Goal: Task Accomplishment & Management: Complete application form

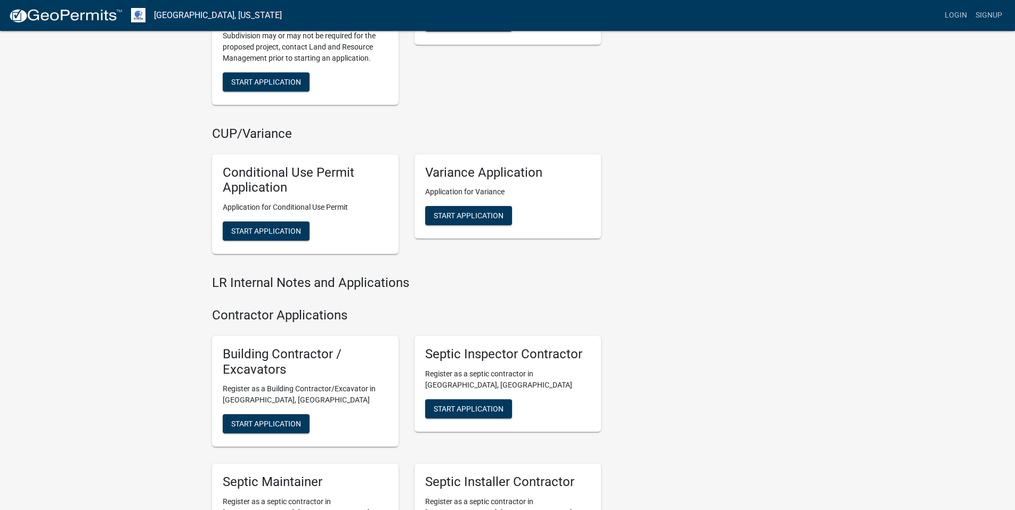
scroll to position [1147, 0]
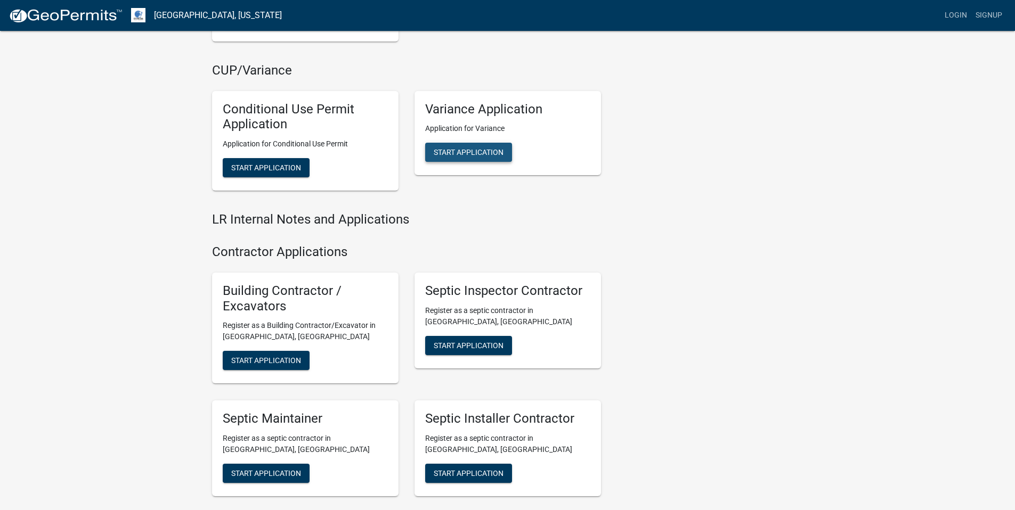
click at [483, 153] on span "Start Application" at bounding box center [469, 152] width 70 height 9
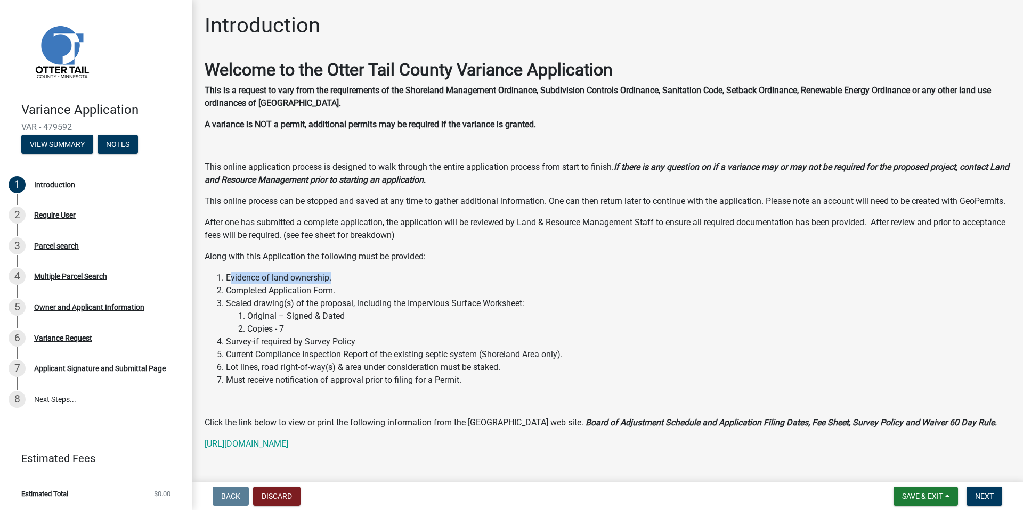
drag, startPoint x: 231, startPoint y: 291, endPoint x: 337, endPoint y: 294, distance: 106.0
click at [337, 284] on li "Evidence of land ownership." at bounding box center [618, 278] width 784 height 13
click at [238, 297] on li "Completed Application Form." at bounding box center [618, 290] width 784 height 13
click at [330, 297] on li "Completed Application Form." at bounding box center [618, 290] width 784 height 13
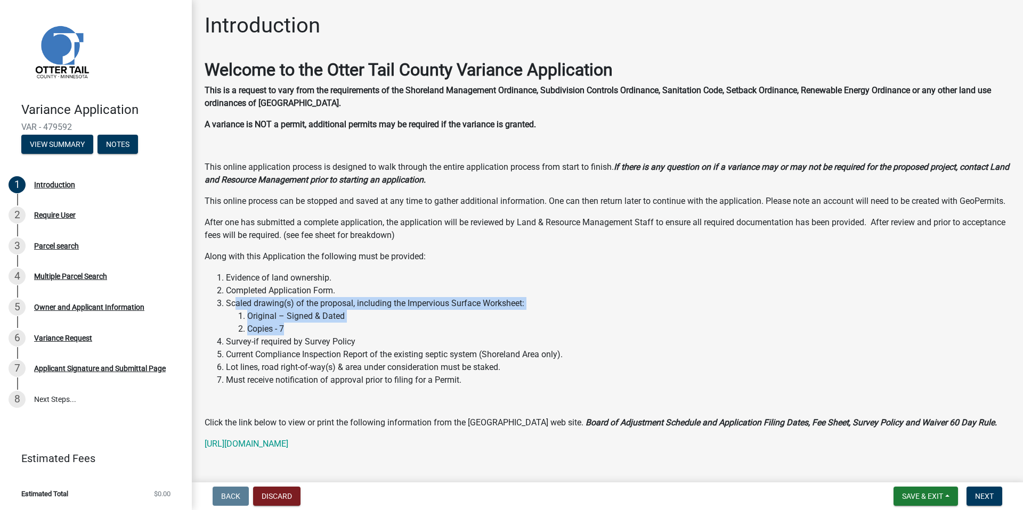
drag, startPoint x: 236, startPoint y: 316, endPoint x: 510, endPoint y: 340, distance: 274.9
click at [510, 336] on li "Scaled drawing(s) of the proposal, including the Impervious Surface Worksheet: …" at bounding box center [618, 316] width 784 height 38
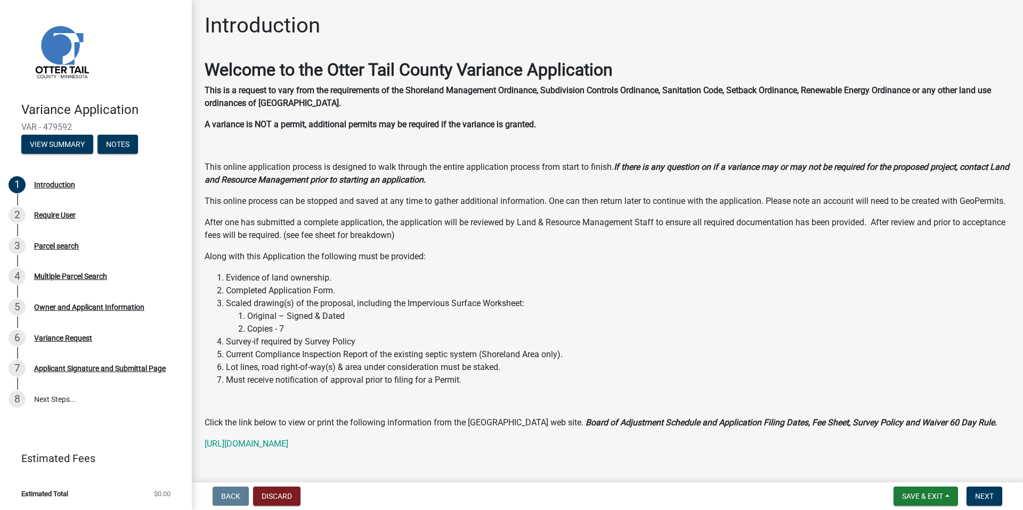
click at [587, 321] on li "Scaled drawing(s) of the proposal, including the Impervious Surface Worksheet: …" at bounding box center [618, 316] width 784 height 38
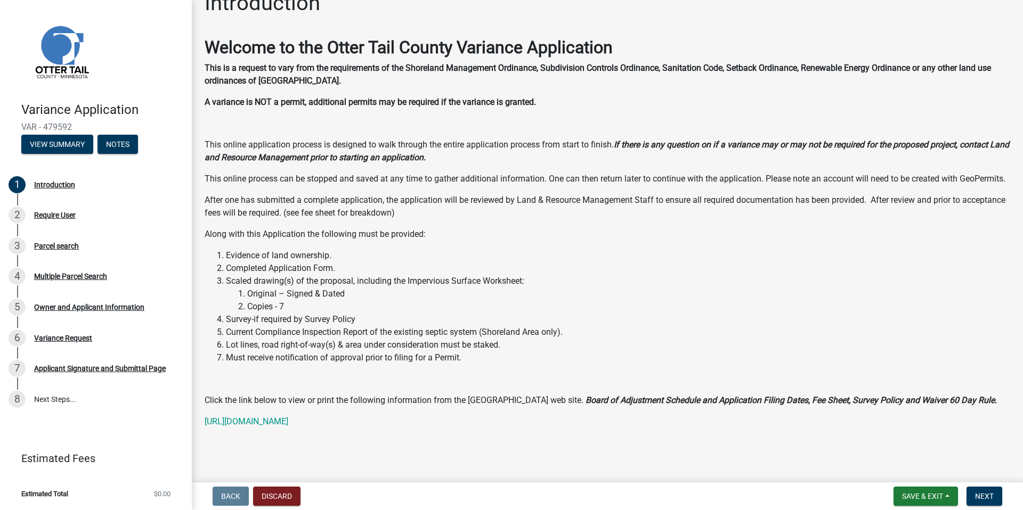
scroll to position [35, 0]
drag, startPoint x: 306, startPoint y: 357, endPoint x: 427, endPoint y: 360, distance: 120.9
click at [427, 359] on li "Must receive notification of approval prior to filing for a Permit." at bounding box center [618, 358] width 784 height 13
drag, startPoint x: 259, startPoint y: 293, endPoint x: 351, endPoint y: 298, distance: 91.8
click at [351, 298] on li "Original – Signed & Dated" at bounding box center [628, 294] width 763 height 13
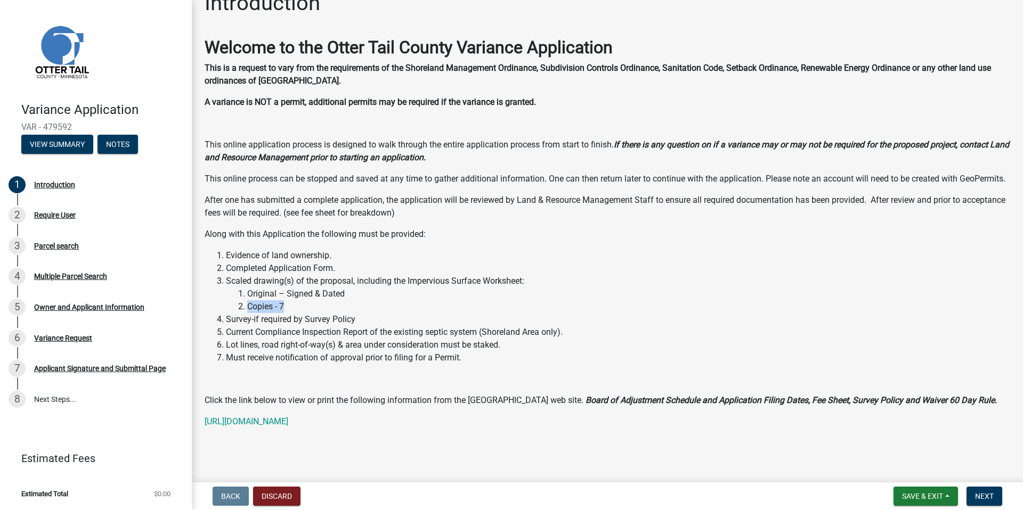
drag, startPoint x: 247, startPoint y: 309, endPoint x: 317, endPoint y: 311, distance: 69.8
click at [297, 305] on li "Copies - 7" at bounding box center [628, 306] width 763 height 13
click at [985, 499] on span "Next" at bounding box center [984, 496] width 19 height 9
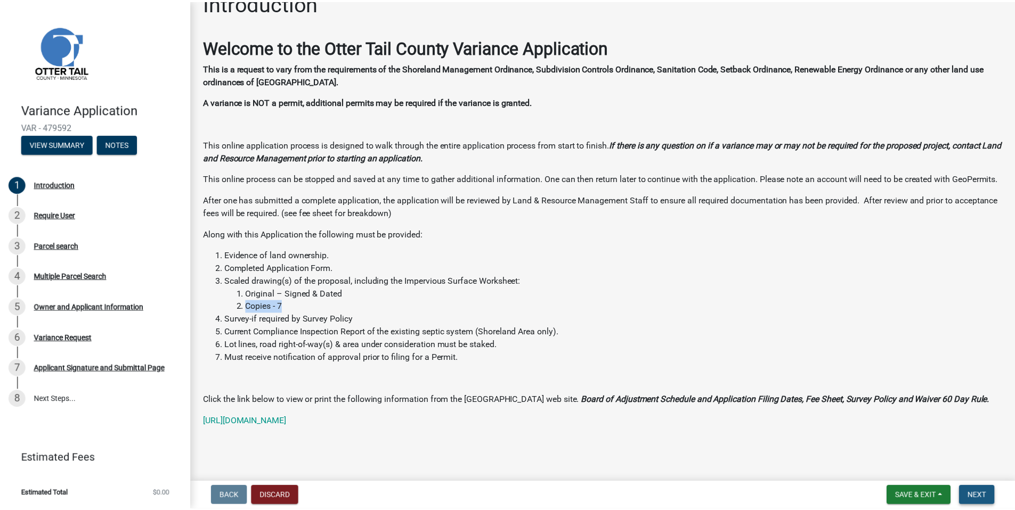
scroll to position [0, 0]
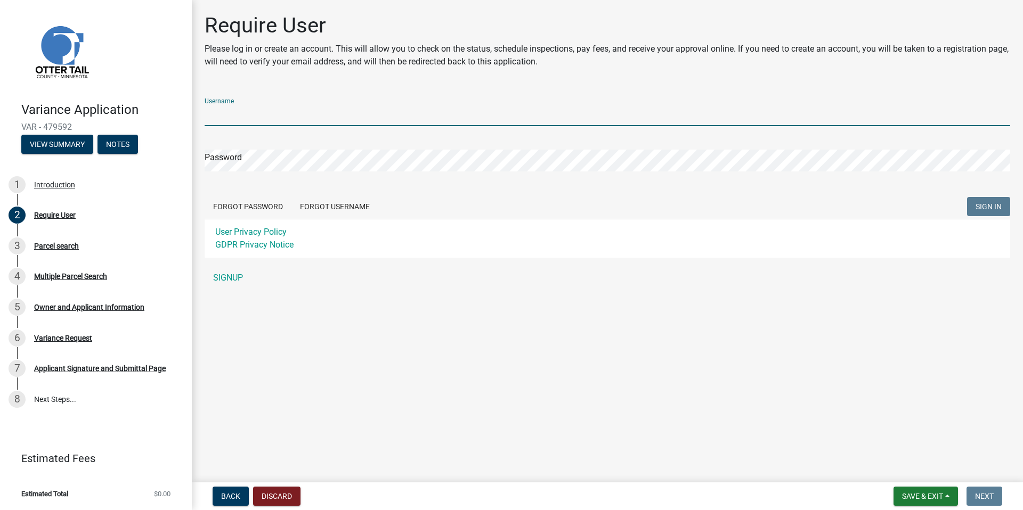
click at [320, 115] on input "Username" at bounding box center [607, 115] width 805 height 22
type input "[PERSON_NAME]"
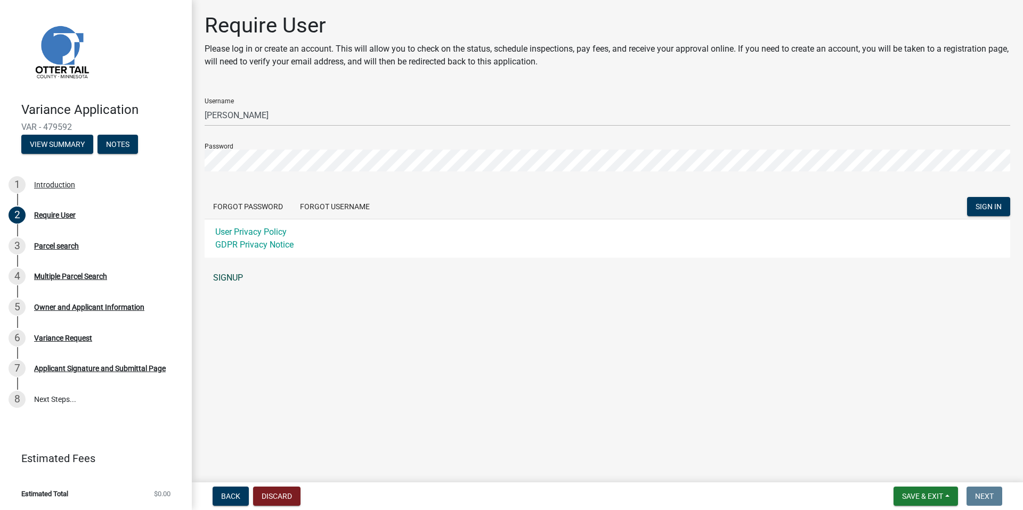
click at [234, 273] on link "SIGNUP" at bounding box center [607, 277] width 805 height 21
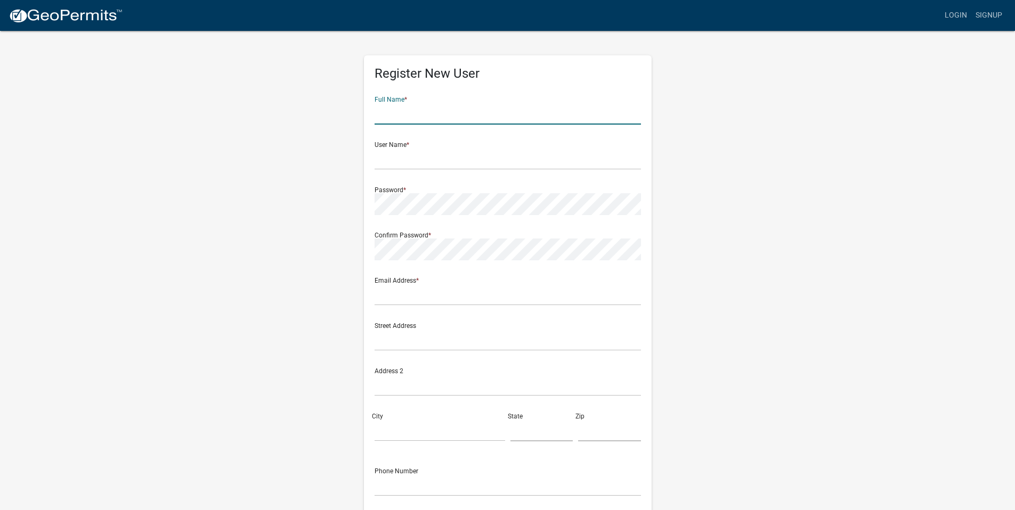
click at [471, 121] on input "text" at bounding box center [507, 114] width 266 height 22
click at [429, 115] on input "[PERSON_NAME]" at bounding box center [507, 114] width 266 height 22
type input "[PERSON_NAME]"
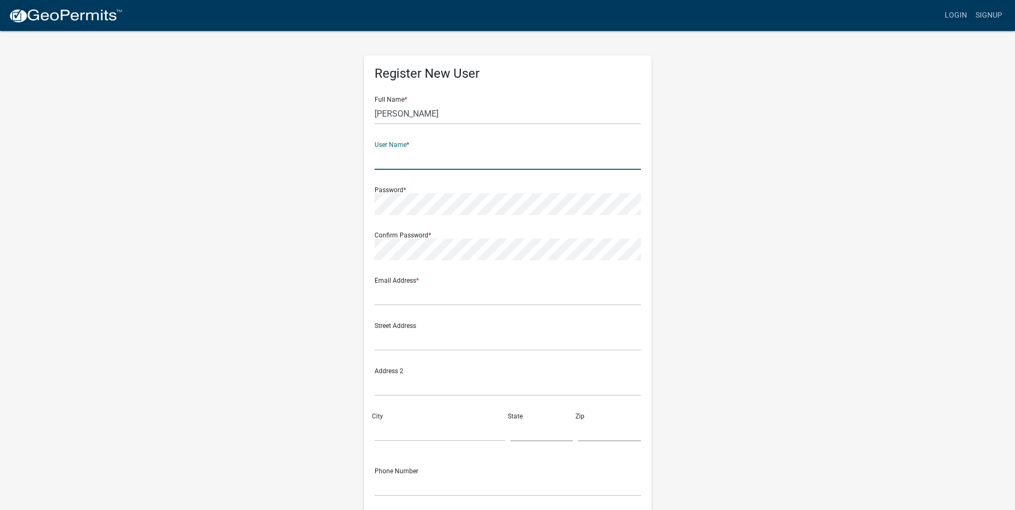
click at [426, 162] on input "text" at bounding box center [507, 159] width 266 height 22
type input "[EMAIL_ADDRESS][DOMAIN_NAME]"
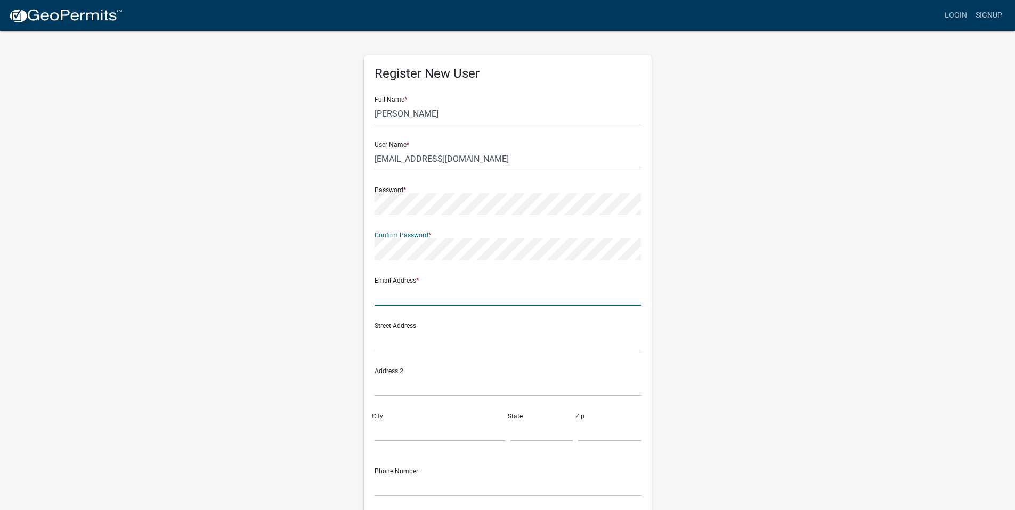
click at [475, 296] on input "text" at bounding box center [507, 295] width 266 height 22
type input "[EMAIL_ADDRESS][DOMAIN_NAME]"
type input "[STREET_ADDRESS][PERSON_NAME]"
type input "Woodbury"
type input "MN"
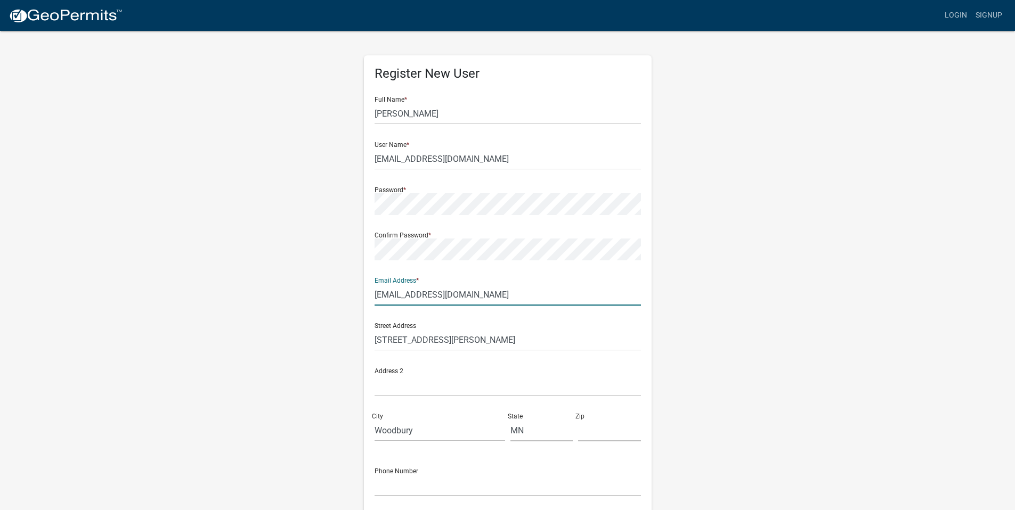
type input "55129"
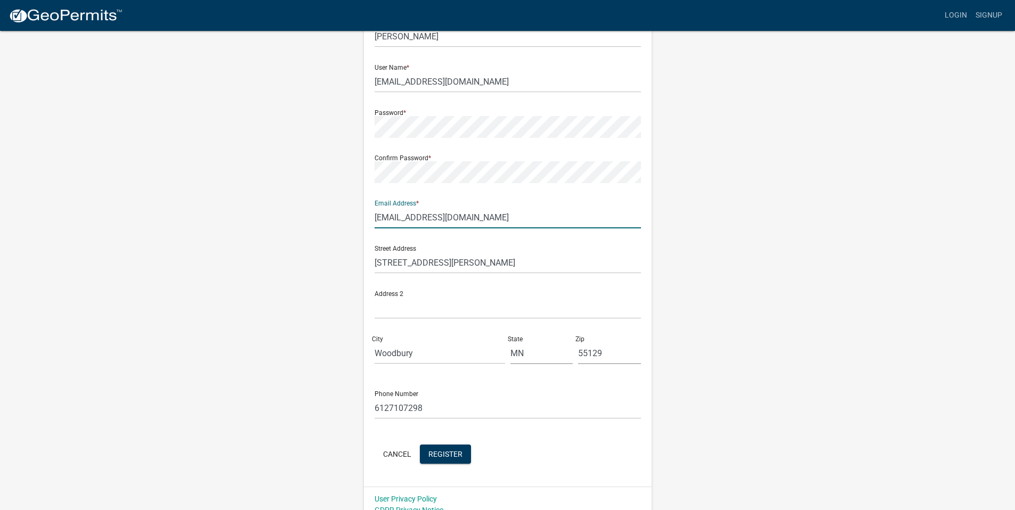
scroll to position [89, 0]
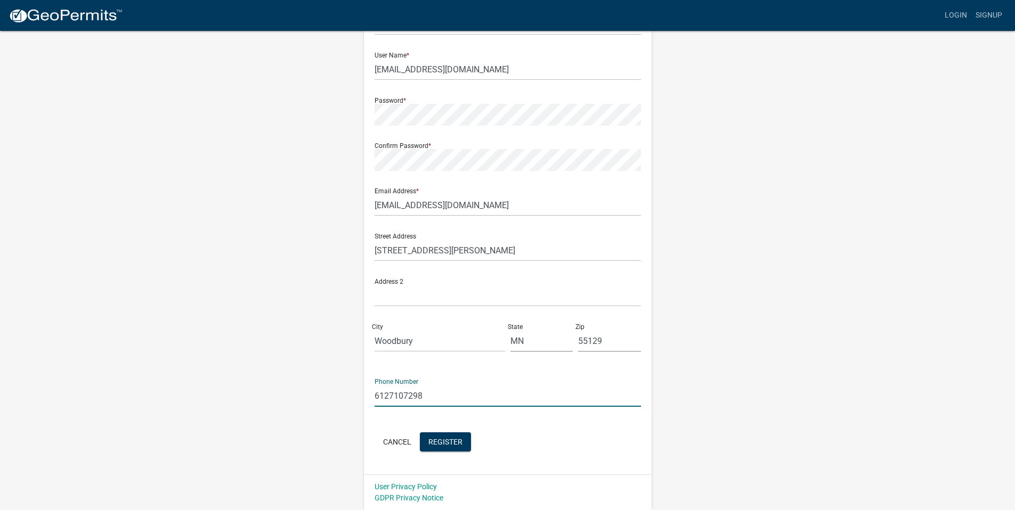
drag, startPoint x: 437, startPoint y: 398, endPoint x: 355, endPoint y: 391, distance: 82.3
click at [355, 391] on div "Register New User Full Name * [PERSON_NAME] User Name * [EMAIL_ADDRESS][DOMAIN_…" at bounding box center [507, 225] width 607 height 570
click at [541, 279] on div "Address 2" at bounding box center [507, 288] width 266 height 37
click at [389, 398] on input "6122808648" at bounding box center [507, 396] width 266 height 22
click at [406, 397] on input "612-2808648" at bounding box center [507, 396] width 266 height 22
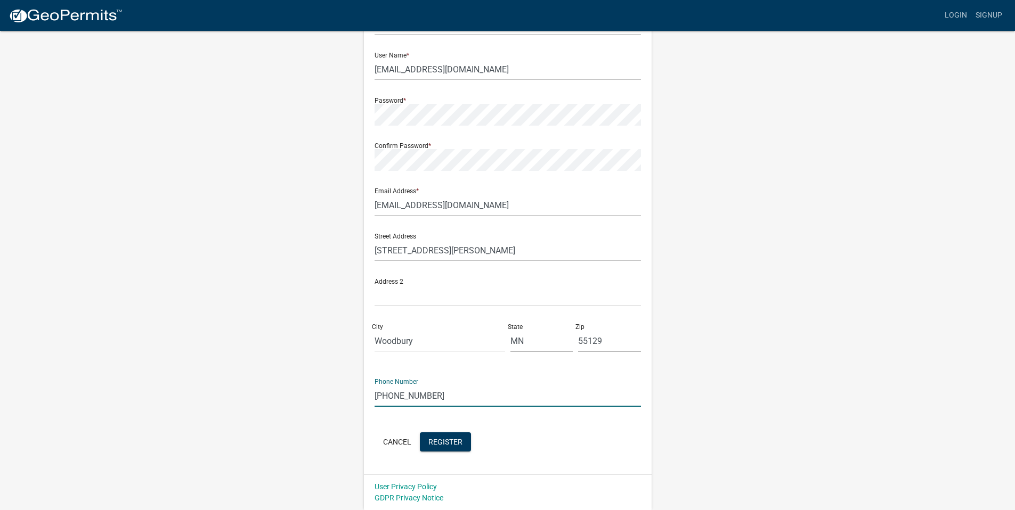
type input "[PHONE_NUMBER]"
click at [538, 444] on div "Cancel Register" at bounding box center [507, 443] width 266 height 22
click at [456, 443] on span "Register" at bounding box center [445, 441] width 34 height 9
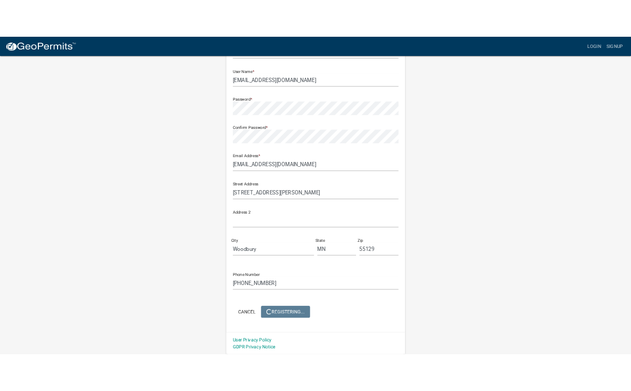
scroll to position [0, 0]
